Goal: Transaction & Acquisition: Obtain resource

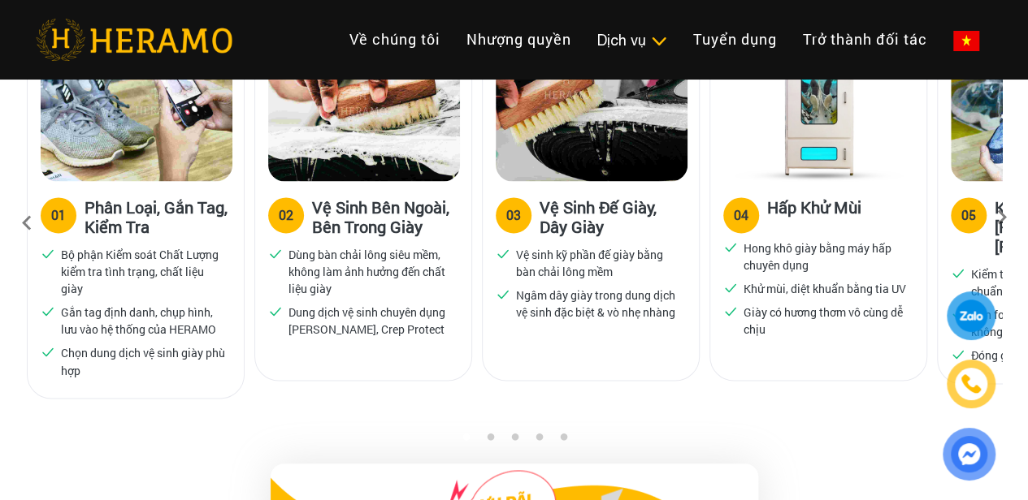
scroll to position [1173, 0]
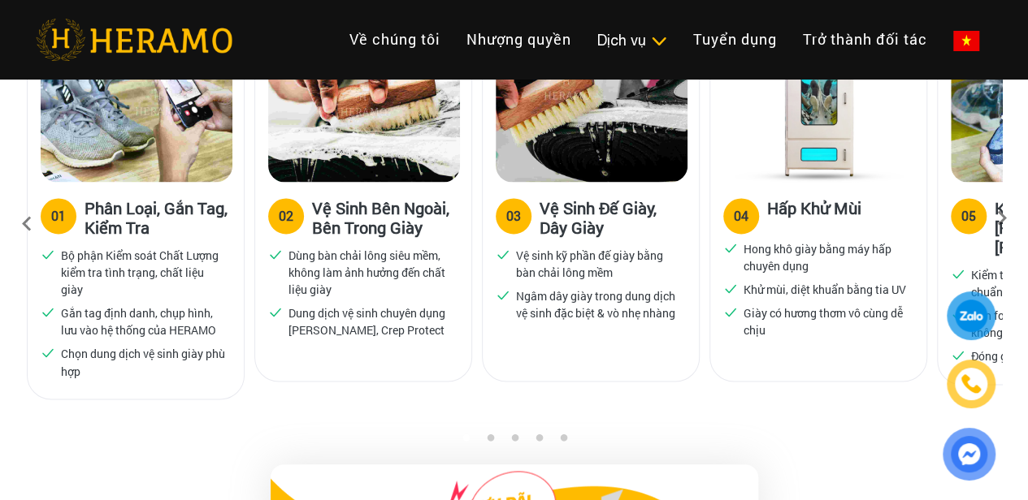
click at [1006, 218] on icon at bounding box center [1001, 223] width 29 height 11
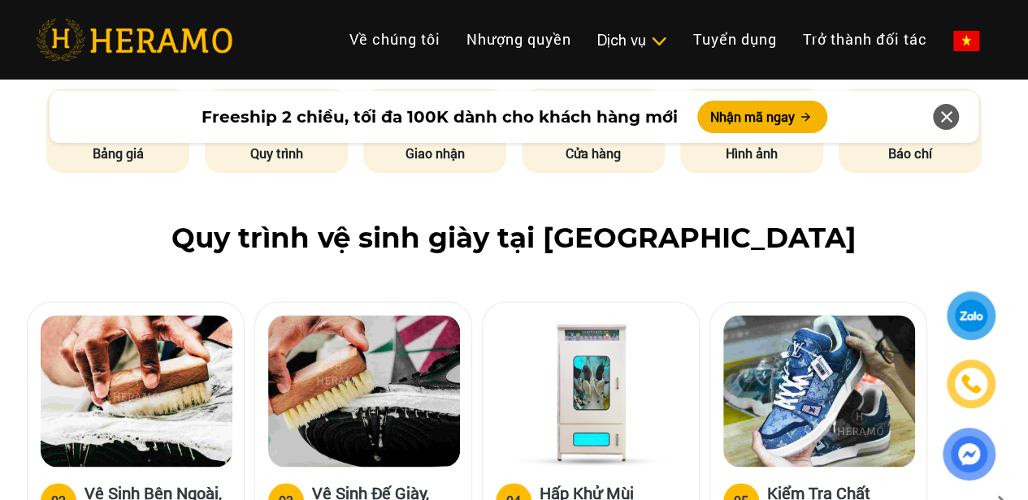
scroll to position [887, 0]
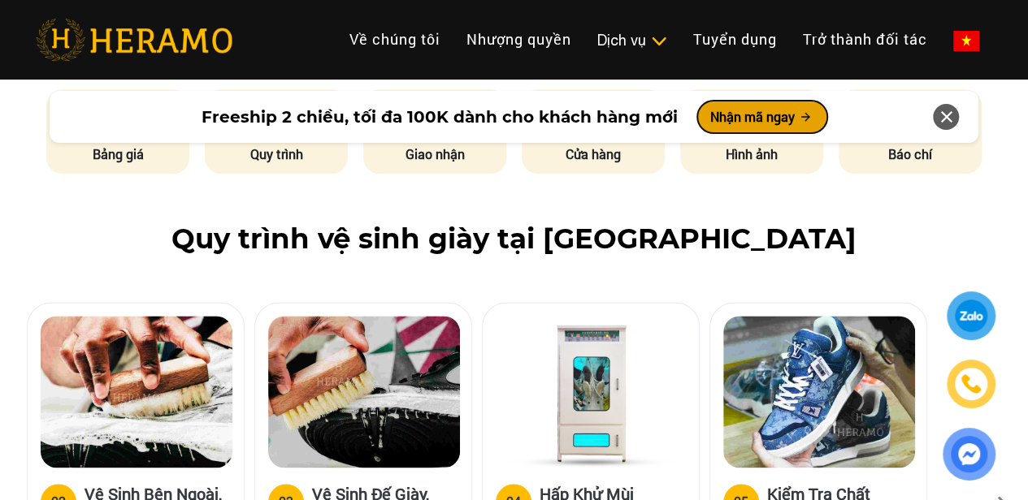
click at [778, 122] on button "Nhận mã ngay" at bounding box center [762, 117] width 130 height 32
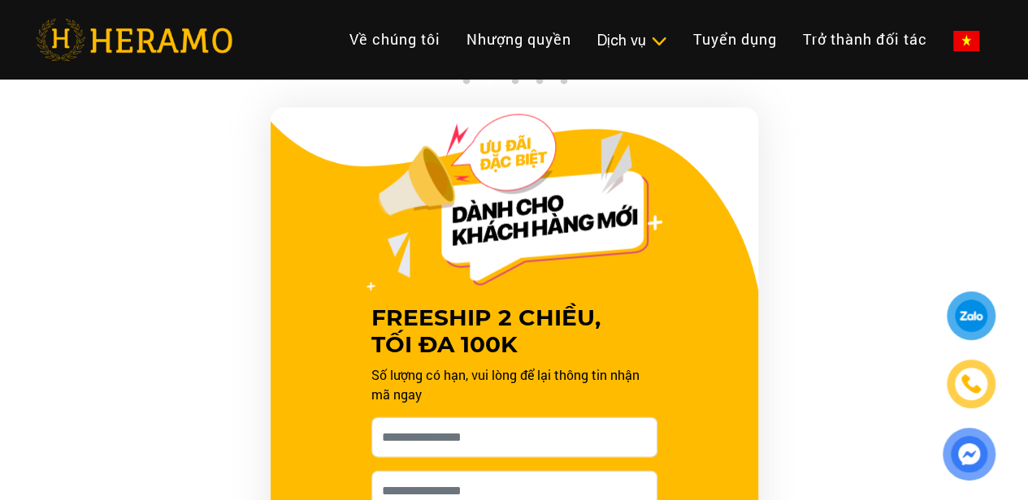
scroll to position [1637, 0]
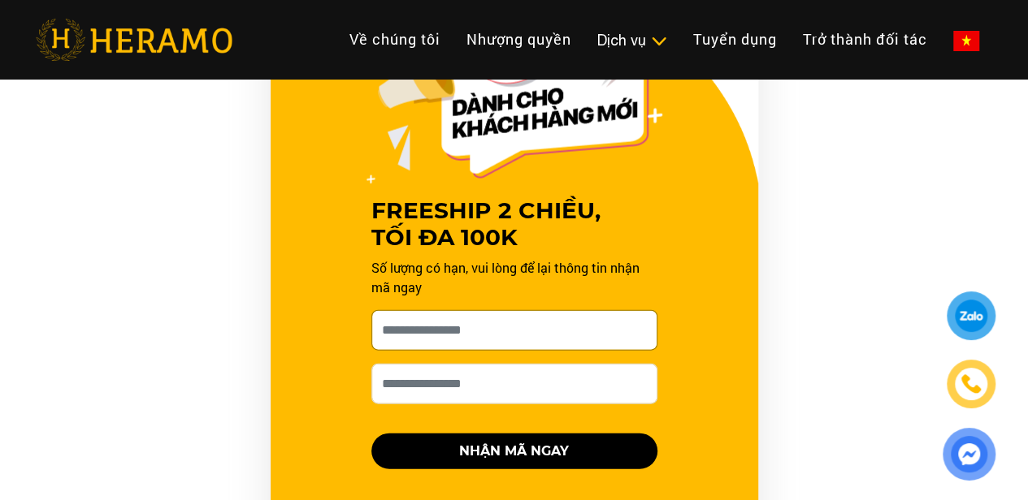
click at [532, 321] on input "[PERSON_NAME] xin tên của bạn nhé *" at bounding box center [514, 330] width 286 height 41
type input "*"
type input "****"
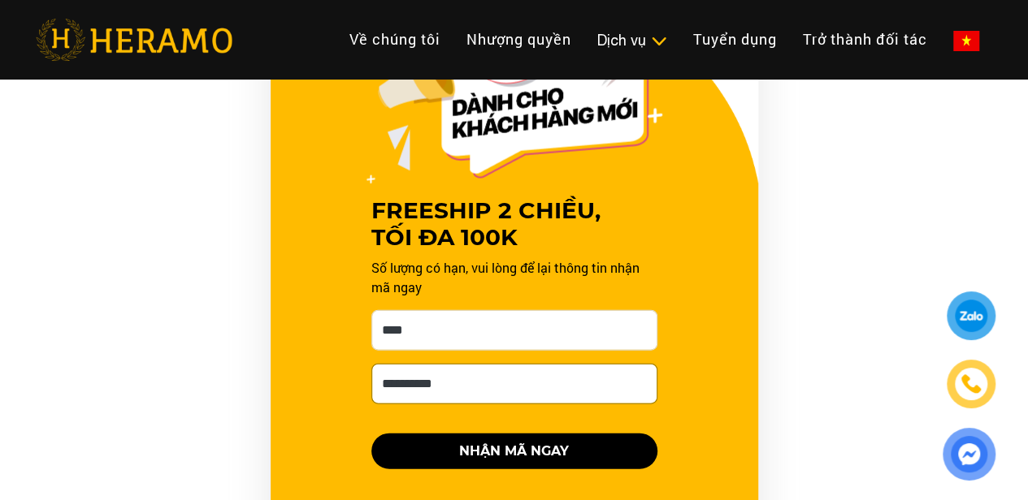
type input "**********"
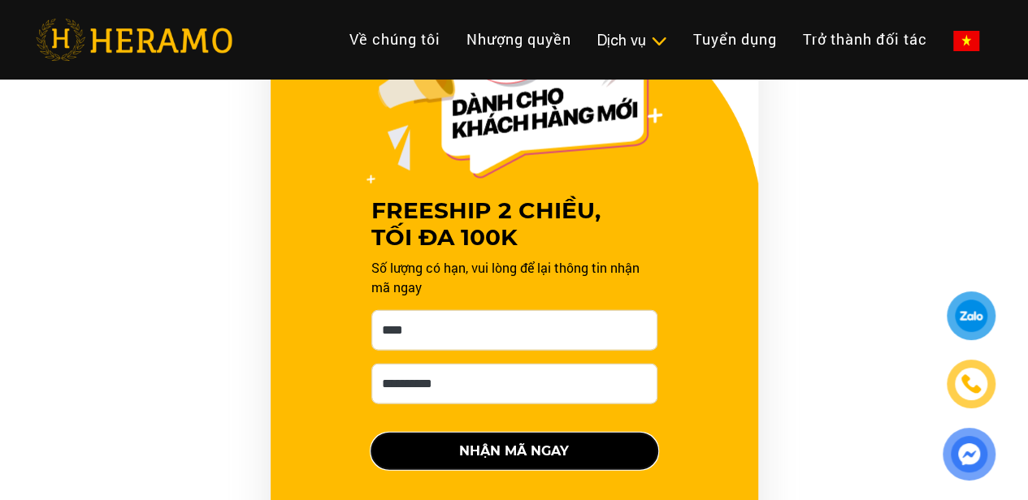
click at [509, 452] on button "NHẬN MÃ NGAY" at bounding box center [514, 452] width 286 height 36
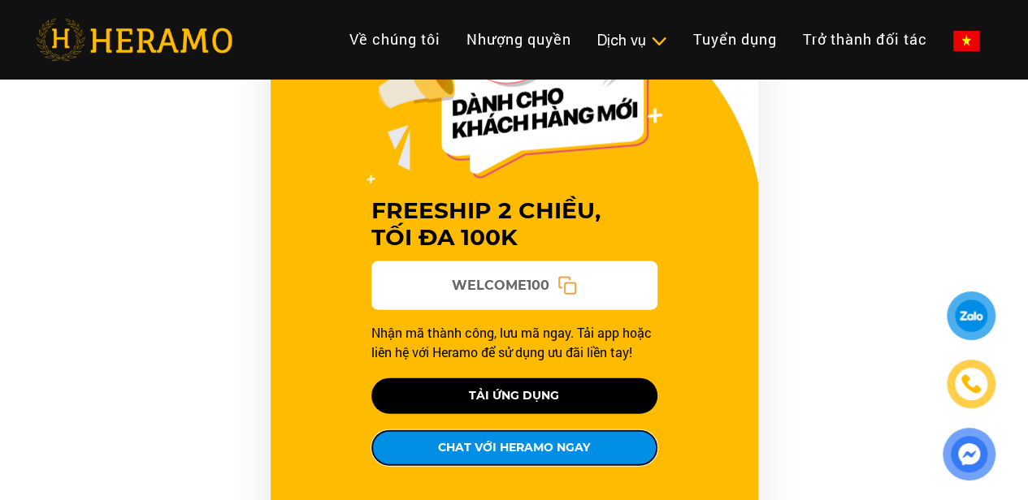
click at [509, 452] on button "CHAT VỚI HERAMO NGAY" at bounding box center [514, 448] width 286 height 36
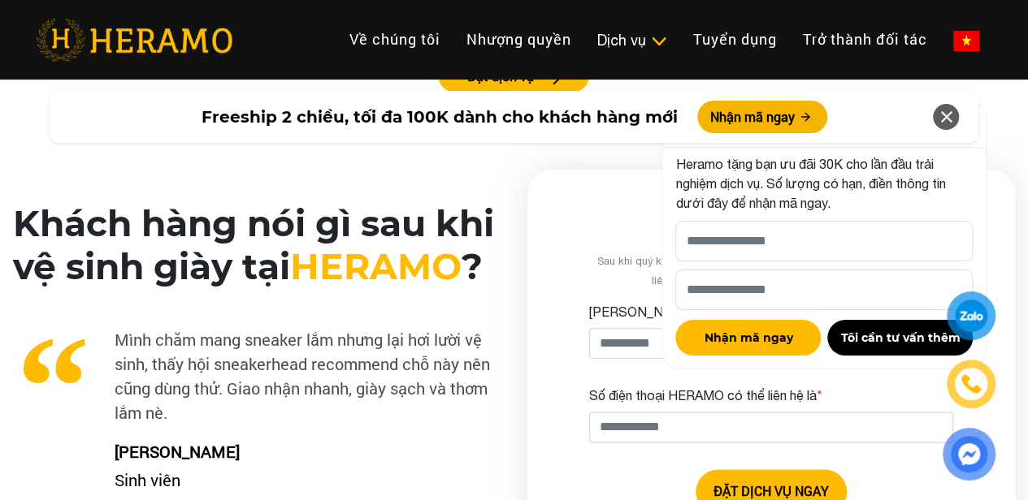
scroll to position [3853, 0]
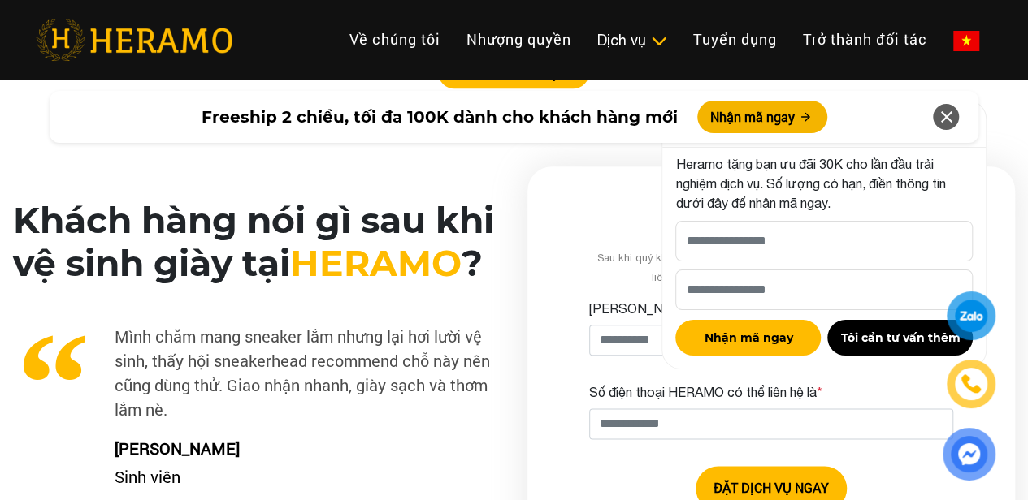
click at [982, 305] on div at bounding box center [970, 316] width 32 height 32
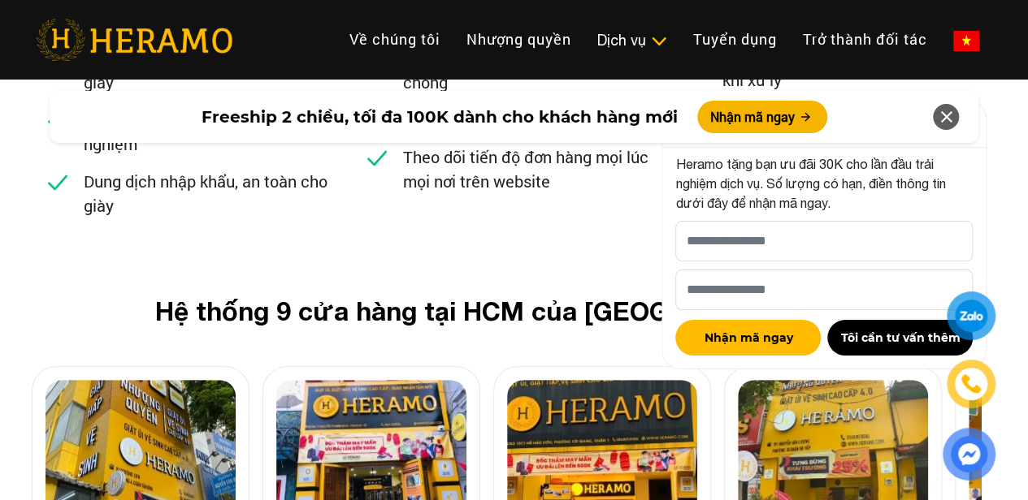
scroll to position [6357, 8]
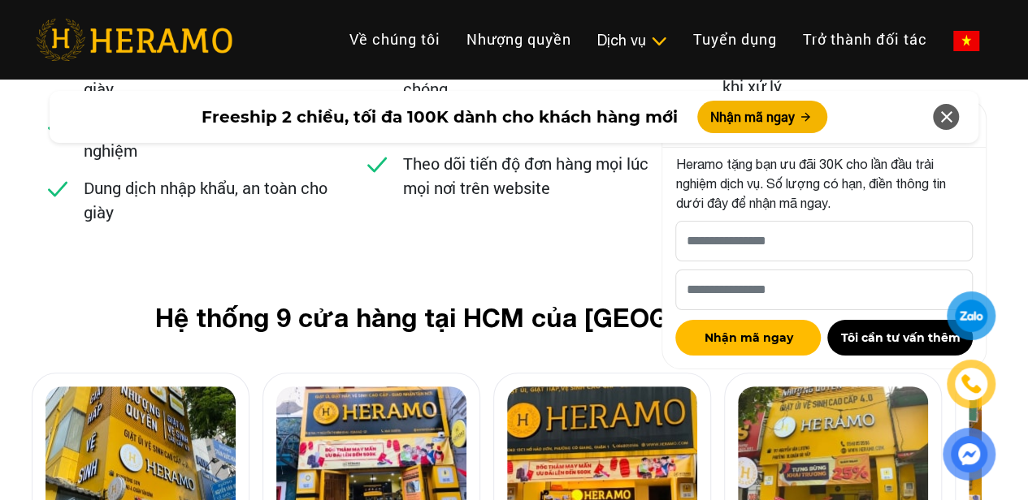
click at [954, 117] on icon at bounding box center [945, 116] width 19 height 29
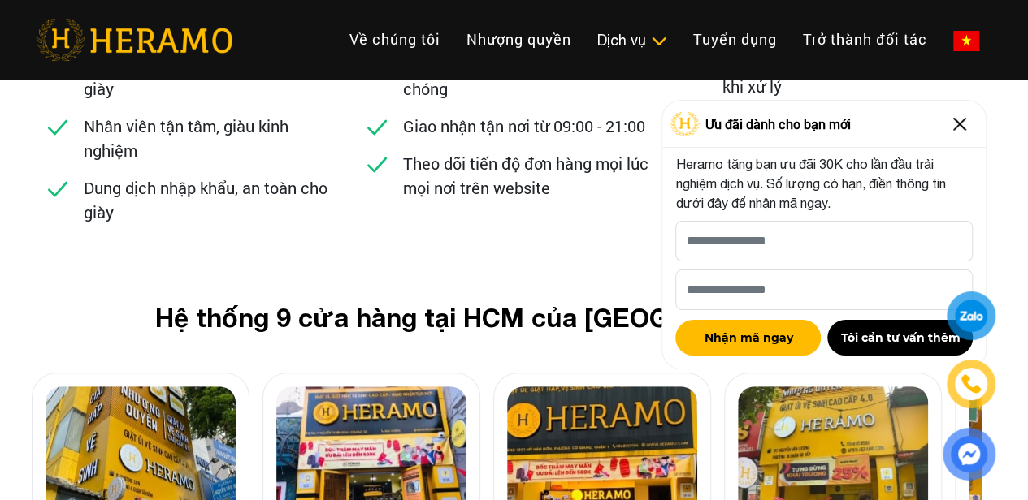
click at [950, 119] on img at bounding box center [959, 124] width 26 height 26
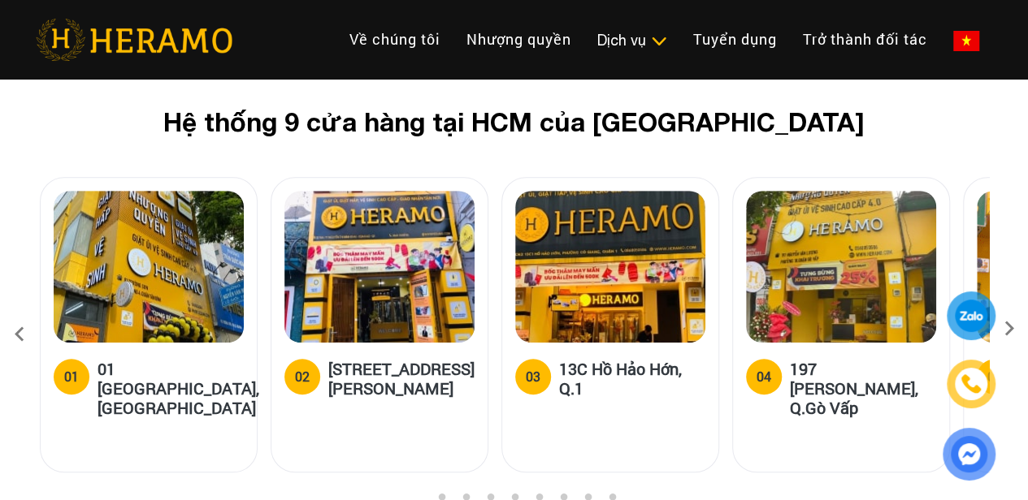
scroll to position [6550, 0]
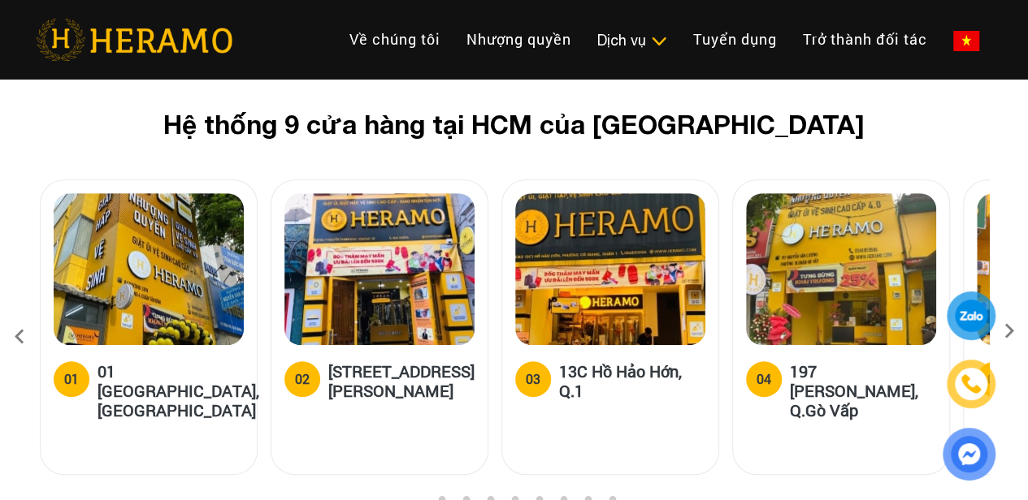
click at [1005, 331] on icon at bounding box center [1008, 336] width 29 height 11
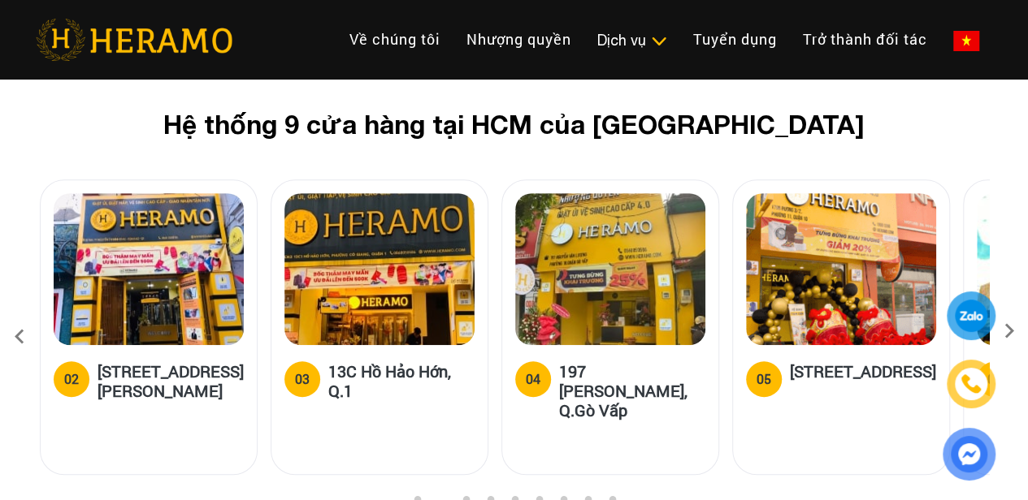
click at [1005, 331] on icon at bounding box center [1008, 336] width 29 height 11
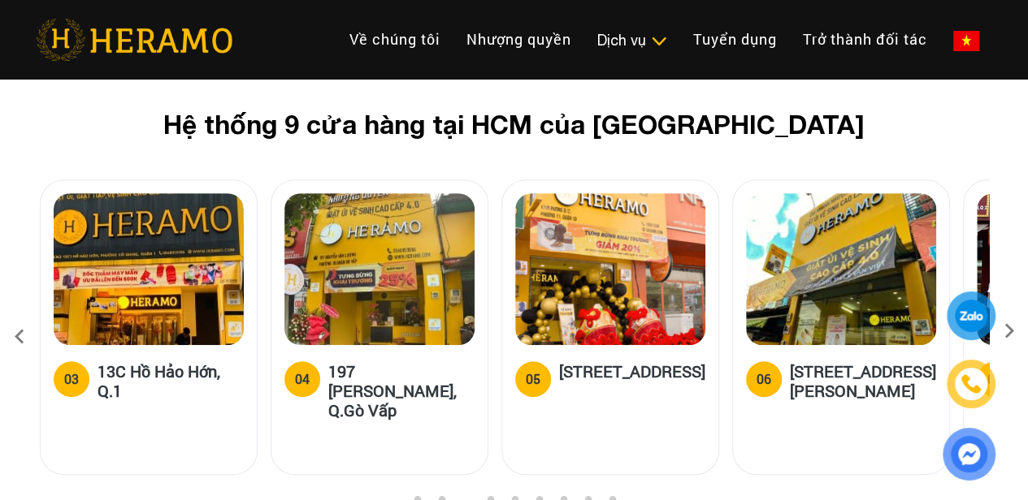
click at [1005, 331] on icon at bounding box center [1008, 336] width 29 height 11
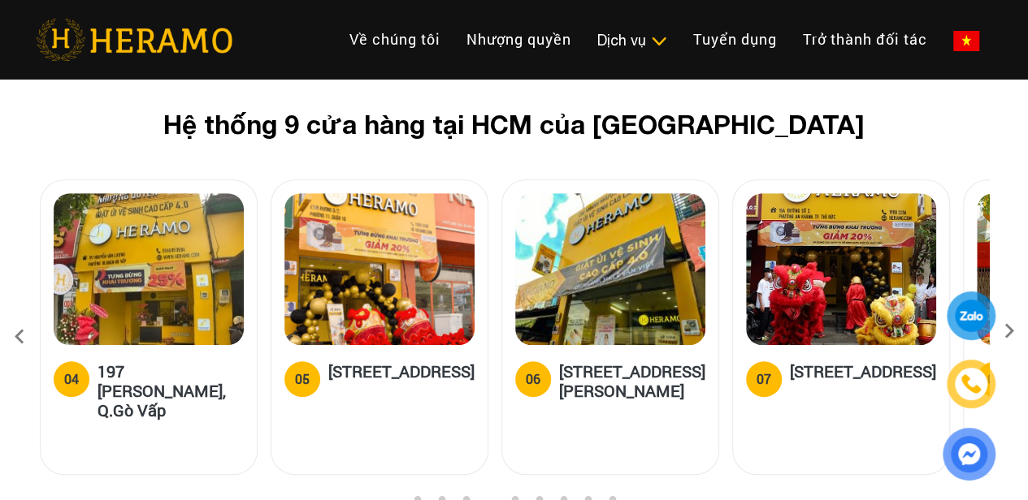
click at [1005, 331] on icon at bounding box center [1008, 336] width 29 height 11
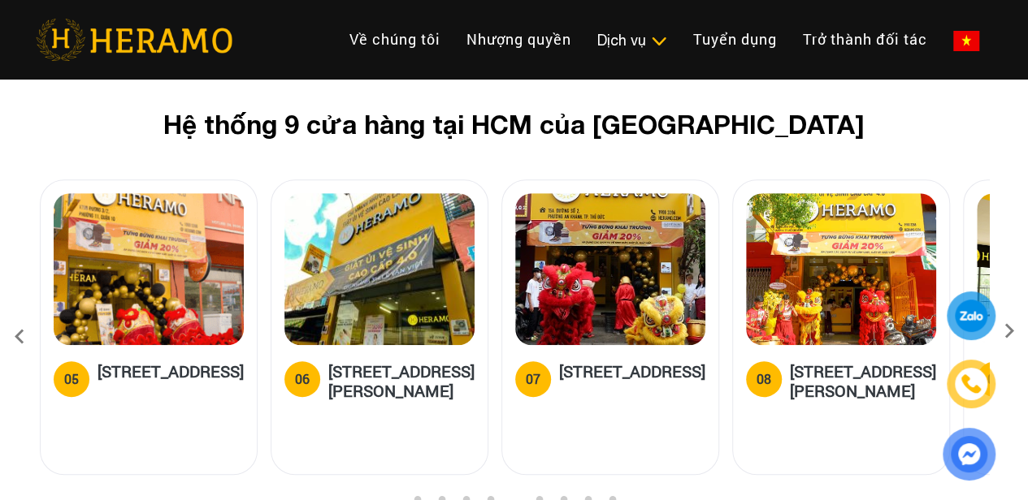
click at [1005, 331] on icon at bounding box center [1008, 336] width 29 height 11
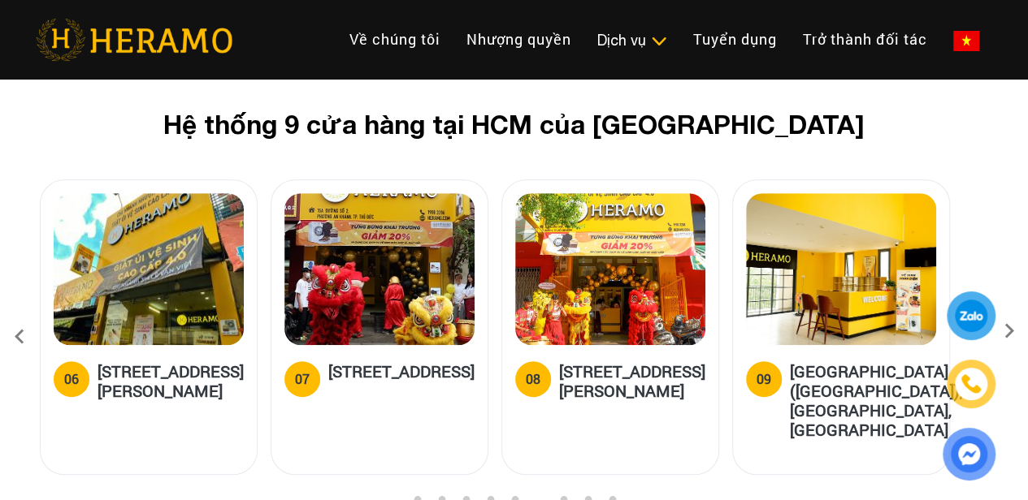
click at [1005, 331] on icon at bounding box center [1008, 336] width 29 height 11
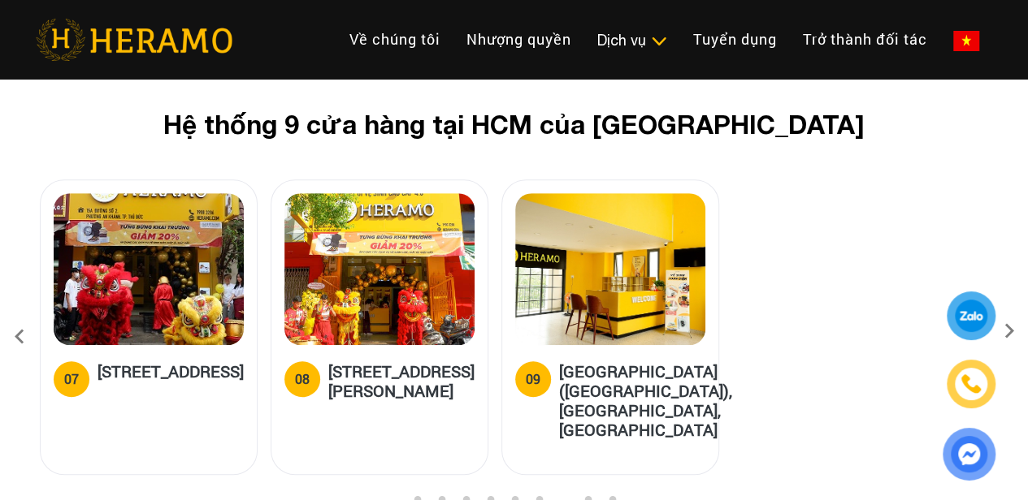
click at [381, 361] on h5 "[STREET_ADDRESS][PERSON_NAME]" at bounding box center [401, 380] width 146 height 39
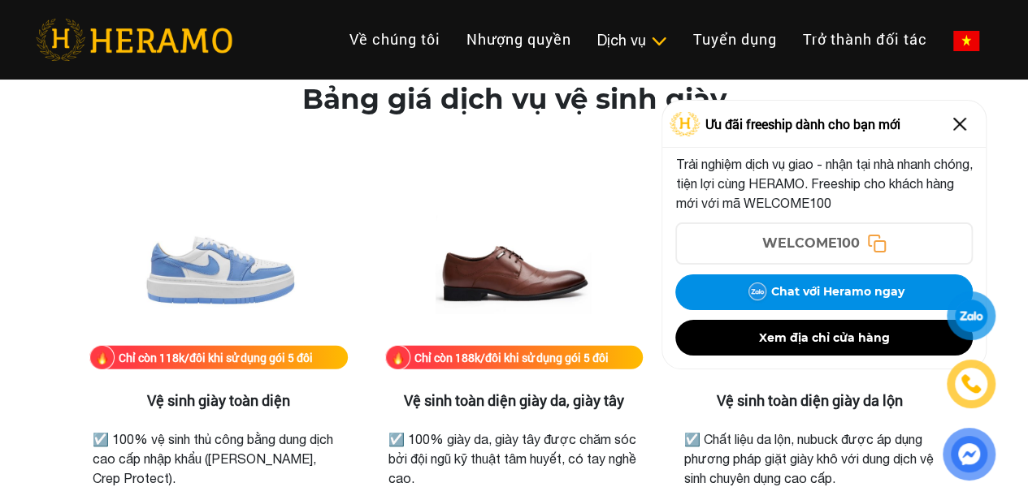
click at [961, 123] on img at bounding box center [959, 124] width 26 height 26
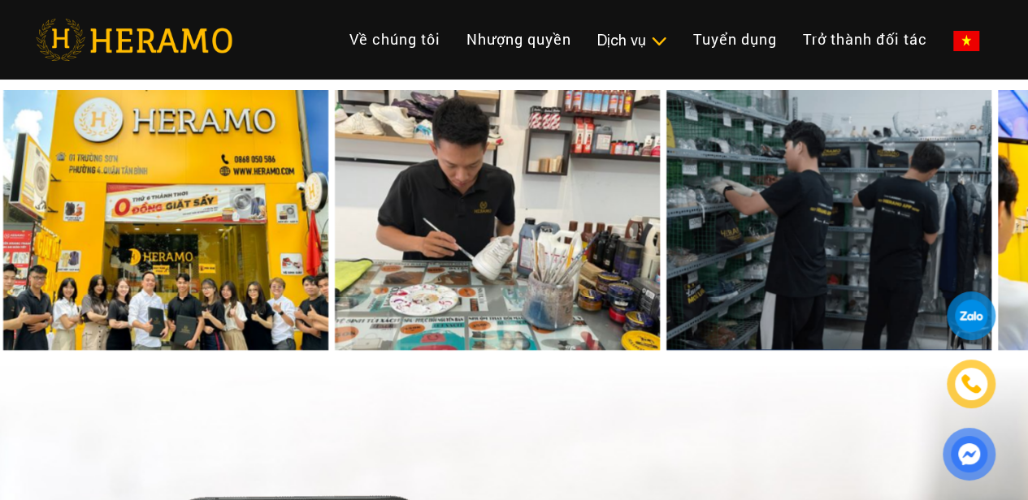
scroll to position [7076, 0]
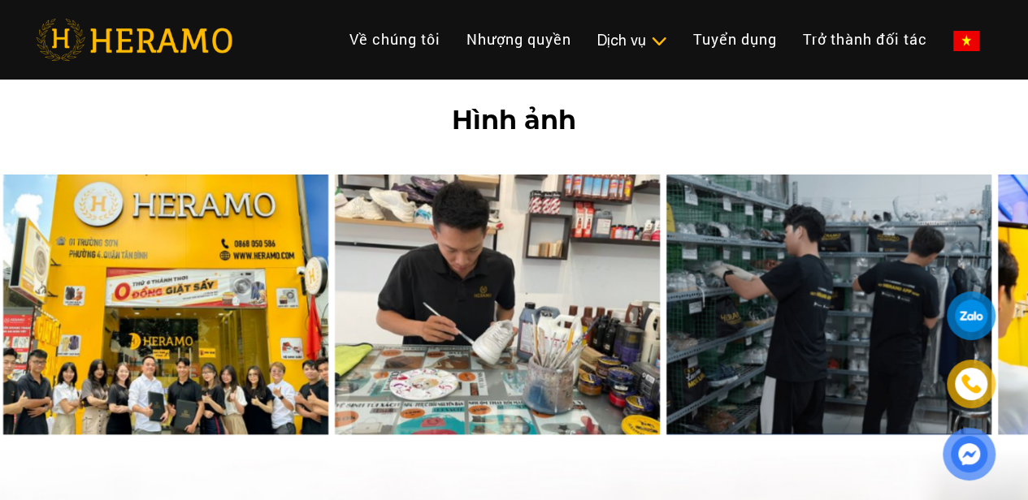
scroll to position [6989, 0]
